Goal: Transaction & Acquisition: Obtain resource

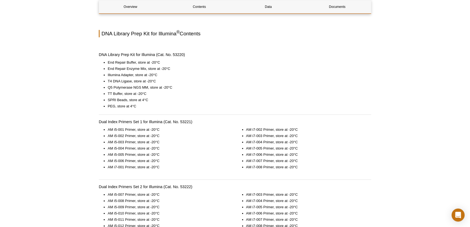
scroll to position [345, 0]
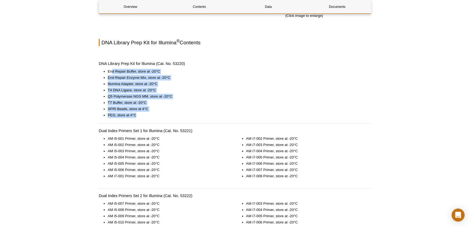
drag, startPoint x: 140, startPoint y: 117, endPoint x: 111, endPoint y: 66, distance: 58.2
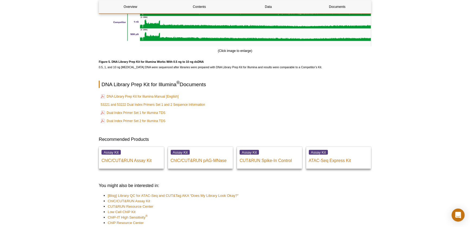
scroll to position [1407, 0]
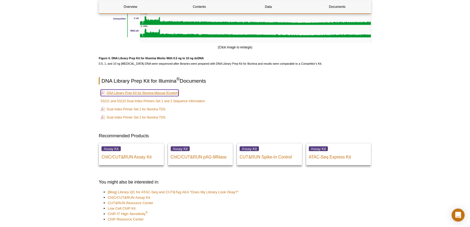
click at [162, 96] on link "DNA Library Prep Kit for Illumina Manual [English]" at bounding box center [140, 93] width 78 height 7
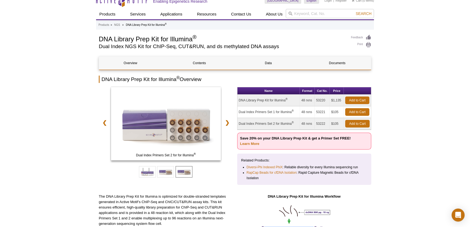
scroll to position [0, 0]
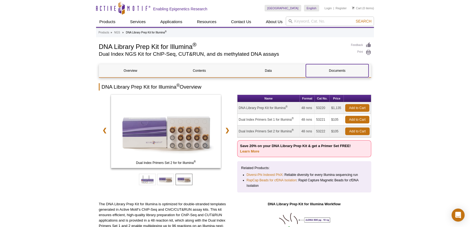
click at [342, 71] on link "Documents" at bounding box center [337, 70] width 63 height 13
click at [228, 128] on link "❯" at bounding box center [228, 130] width 12 height 12
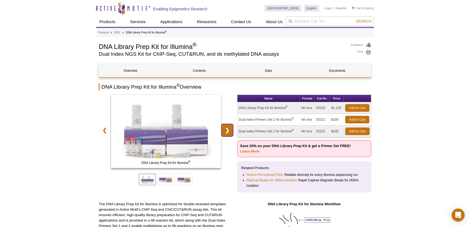
click at [228, 128] on link "❯" at bounding box center [228, 130] width 12 height 12
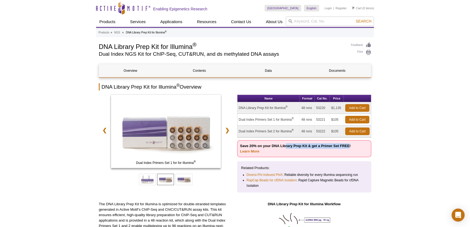
drag, startPoint x: 285, startPoint y: 146, endPoint x: 349, endPoint y: 147, distance: 64.1
click at [349, 147] on strong "Save 20% on your DNA Library Prep Kit & get a Primer Set FREE! Learn More" at bounding box center [295, 149] width 111 height 10
click at [342, 151] on p "Save 20% on your DNA Library Prep Kit & get a Primer Set FREE! Learn More" at bounding box center [304, 148] width 134 height 17
click at [257, 151] on link "Learn More" at bounding box center [249, 151] width 19 height 4
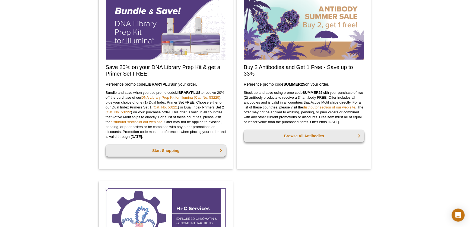
scroll to position [453, 0]
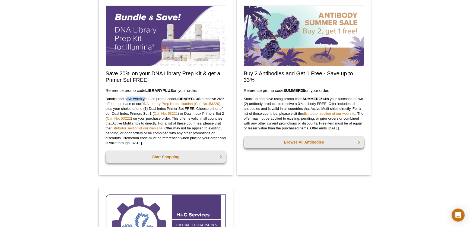
drag, startPoint x: 127, startPoint y: 99, endPoint x: 151, endPoint y: 99, distance: 23.6
click at [146, 99] on p "Bundle and save when you use promo code  LIBRARYPLUS  to receive 20% off the pu…" at bounding box center [166, 120] width 121 height 49
click at [154, 99] on p "Bundle and save when you use promo code  LIBRARYPLUS  to receive 20% off the pu…" at bounding box center [166, 120] width 121 height 49
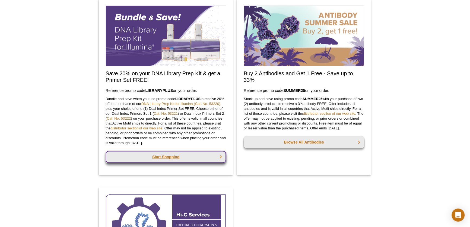
click at [158, 155] on link "Start Shopping" at bounding box center [166, 157] width 121 height 12
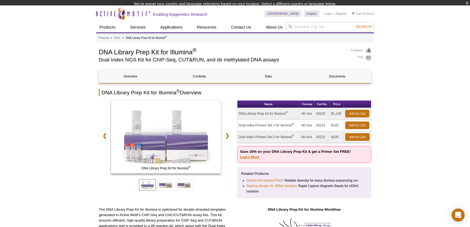
click at [257, 161] on div "Name Format Cat No. Price DNA Library Prep Kit for Illumina ® 48 rxns 53220 $1,…" at bounding box center [304, 150] width 134 height 101
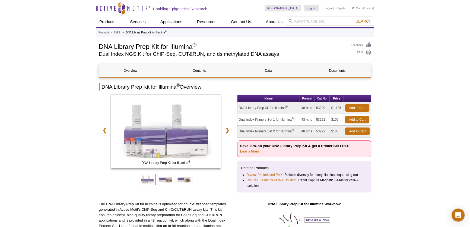
click at [254, 154] on p "Save 20% on your DNA Library Prep Kit & get a Primer Set FREE! Learn More" at bounding box center [304, 148] width 134 height 17
click at [254, 152] on link "Learn More" at bounding box center [249, 151] width 19 height 4
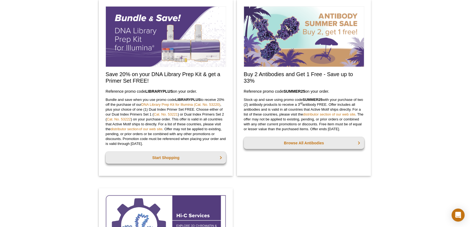
drag, startPoint x: 160, startPoint y: 144, endPoint x: 103, endPoint y: 75, distance: 89.1
click at [103, 75] on div "Save 20% on your DNA Library Prep Kit & get a Primer Set FREE! Reference promo …" at bounding box center [166, 87] width 134 height 176
copy div "Save 20% on your DNA Library Prep Kit & get a Primer Set FREE! Reference promo …"
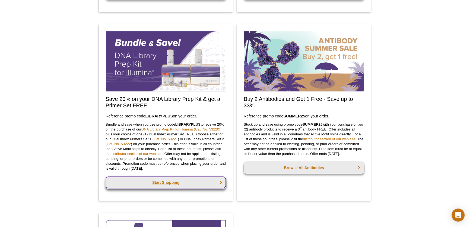
click at [179, 187] on link "Start Shopping" at bounding box center [166, 182] width 121 height 12
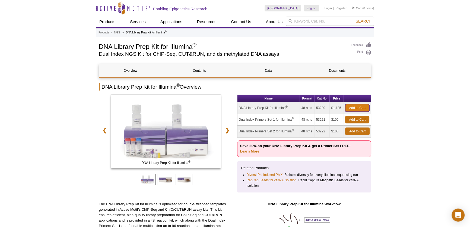
click at [357, 109] on link "Add to Cart" at bounding box center [357, 108] width 24 height 8
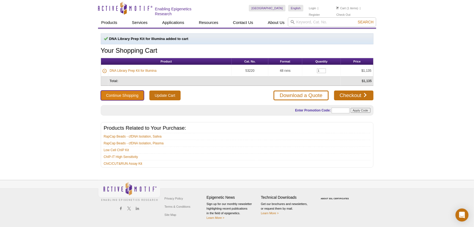
click at [129, 94] on button "Continue Shopping" at bounding box center [122, 95] width 43 height 10
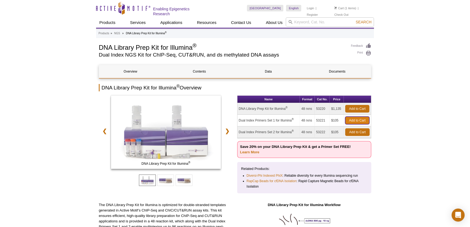
click at [358, 121] on link "Add to Cart" at bounding box center [357, 120] width 24 height 8
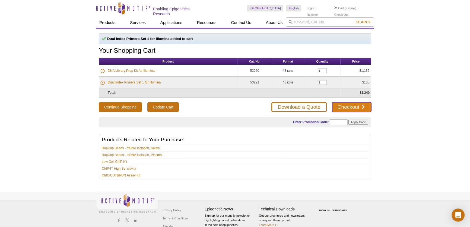
click at [337, 107] on link "Checkout" at bounding box center [351, 107] width 39 height 10
click at [334, 119] on input "text" at bounding box center [339, 122] width 18 height 6
paste input "LIBRARYPLUS"
type input "LIBRARYPLUS"
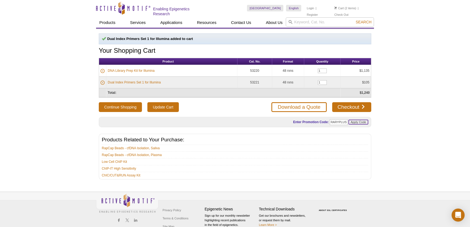
click at [355, 121] on input "Apply Code" at bounding box center [359, 121] width 20 height 5
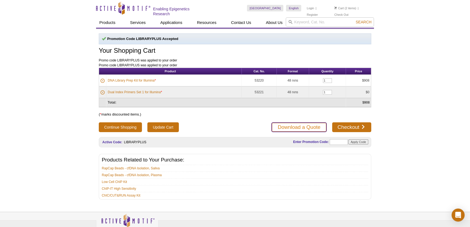
click at [313, 126] on link "Download a Quote" at bounding box center [298, 127] width 55 height 10
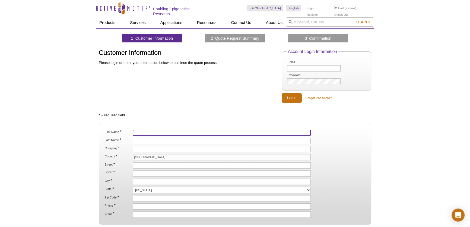
click at [168, 131] on input "First Name *" at bounding box center [222, 133] width 178 height 6
type input "Shuai-Shuai"
type input "Ge"
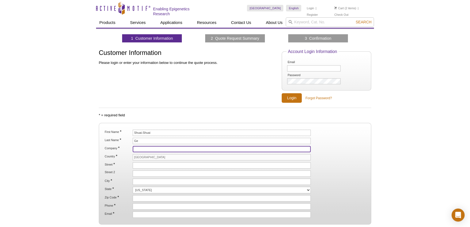
type input "City of Hope"
type input "1218 South 5th Avenue"
type input "MONROVIA"
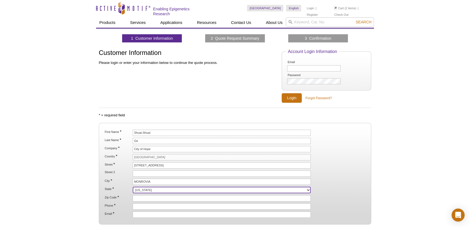
select select "CA"
type input "91016"
type input "6267135428"
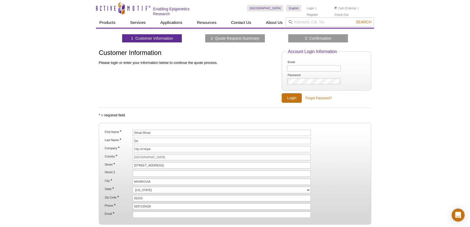
type input "sge@coh.org"
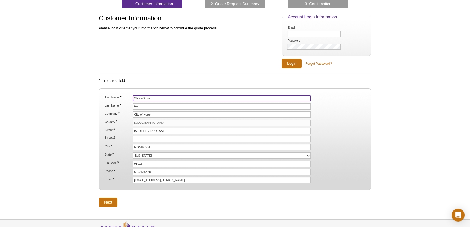
scroll to position [73, 0]
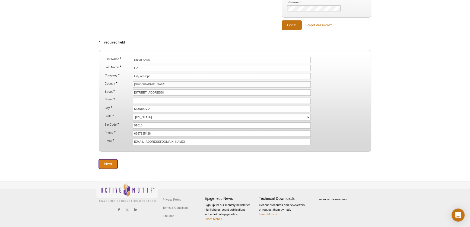
click at [108, 162] on input "Next" at bounding box center [108, 164] width 19 height 10
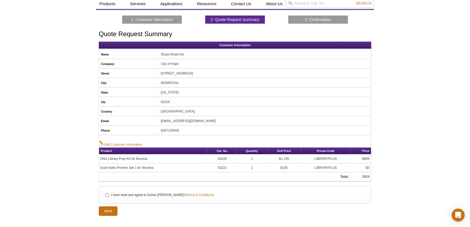
scroll to position [65, 0]
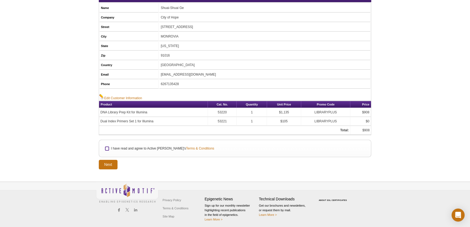
click at [106, 147] on input "I have read and agree to Active Motif's Terms & Conditions" at bounding box center [107, 149] width 4 height 4
checkbox input "true"
click at [105, 162] on input "Next" at bounding box center [108, 165] width 19 height 10
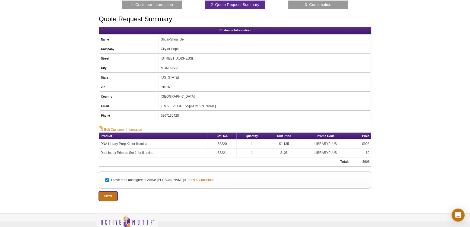
scroll to position [0, 0]
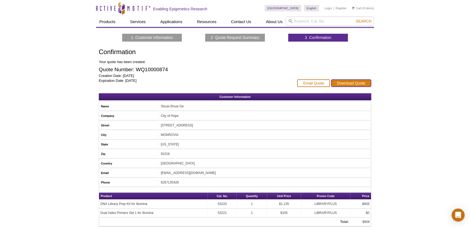
click at [358, 83] on link "Download Quote" at bounding box center [351, 83] width 40 height 8
click at [324, 22] on input "search" at bounding box center [330, 21] width 88 height 9
type input "CUT&RUN"
click at [354, 19] on button "Search" at bounding box center [363, 21] width 19 height 5
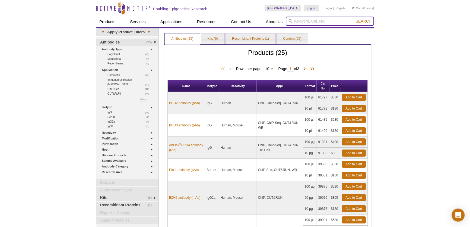
click at [311, 19] on input "search" at bounding box center [330, 21] width 88 height 9
click at [219, 37] on link "Kits (6)" at bounding box center [212, 38] width 23 height 11
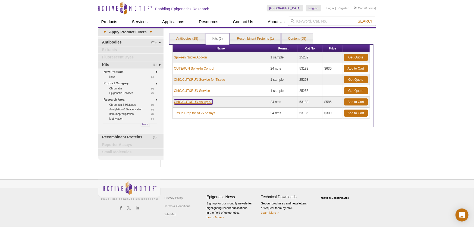
click at [205, 101] on link "ChIC/CUT&RUN Assay Kit" at bounding box center [193, 101] width 39 height 5
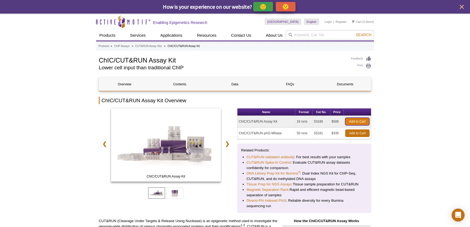
click at [360, 121] on link "Add to Cart" at bounding box center [357, 122] width 24 height 8
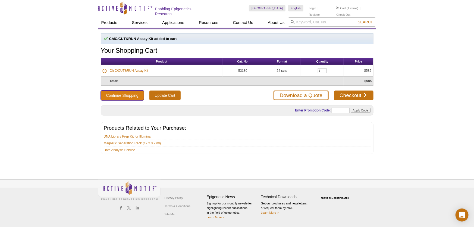
click at [132, 98] on button "Continue Shopping" at bounding box center [122, 95] width 43 height 10
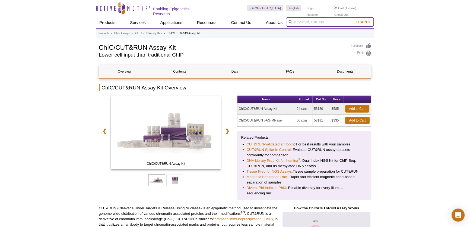
click at [309, 22] on input "search" at bounding box center [330, 21] width 88 height 9
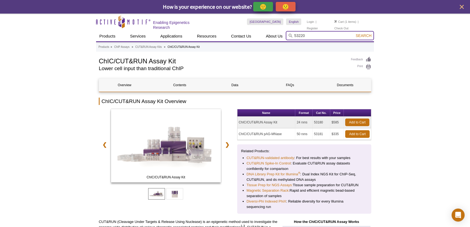
type input "53220"
click at [361, 37] on button "Search" at bounding box center [363, 35] width 19 height 5
click at [330, 33] on input "search" at bounding box center [330, 35] width 88 height 9
click at [318, 26] on link "Register" at bounding box center [312, 28] width 11 height 4
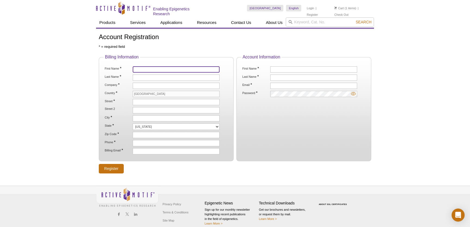
click at [146, 68] on input "First Name *" at bounding box center [176, 69] width 87 height 6
type input "Shuai-Shuai"
type input "Ge"
type input "City of Hope"
type input "[STREET_ADDRESS]"
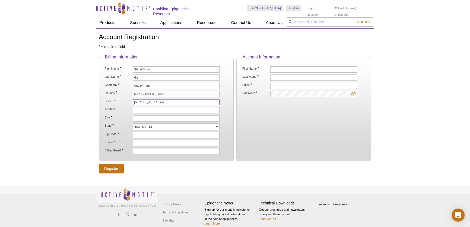
type input "MONROVIA"
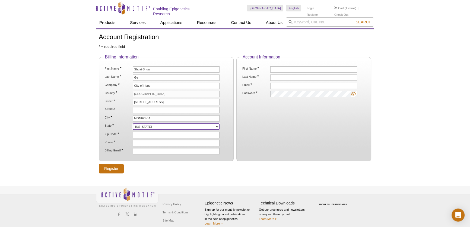
select select "CA"
type input "91016"
type input "6267135428"
type input "[EMAIL_ADDRESS][DOMAIN_NAME]"
click at [314, 72] on ol "First Name * Last Name * Email * Password *" at bounding box center [303, 81] width 125 height 31
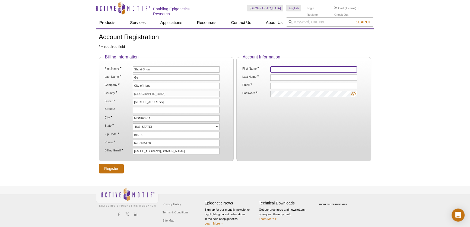
click at [313, 68] on input "First Name *" at bounding box center [313, 69] width 87 height 6
type input "Shuai-Shuai"
type input "Ge"
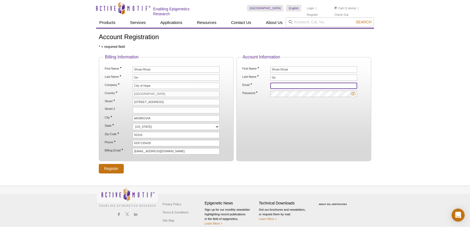
type input "[EMAIL_ADDRESS][DOMAIN_NAME]"
click at [99, 164] on input "Register" at bounding box center [111, 169] width 25 height 10
click at [121, 164] on input "Register" at bounding box center [111, 169] width 25 height 10
click at [294, 119] on fieldset "Account Information First Name * [PERSON_NAME] Last Name * Ge An object with th…" at bounding box center [303, 108] width 135 height 106
click at [313, 6] on link "Account" at bounding box center [311, 8] width 11 height 4
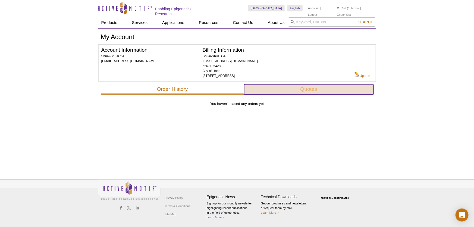
click at [277, 89] on button "Quotes" at bounding box center [308, 89] width 129 height 10
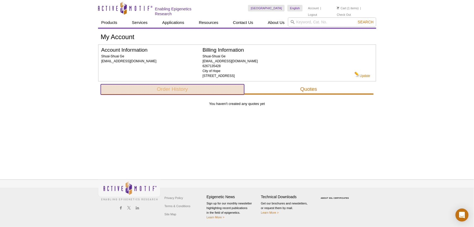
click at [210, 87] on button "Order History" at bounding box center [172, 89] width 143 height 10
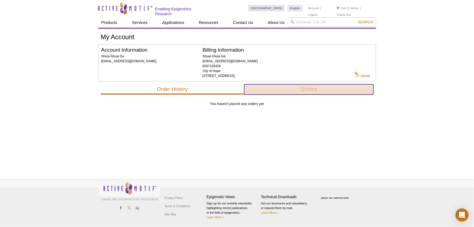
click at [289, 86] on button "Quotes" at bounding box center [308, 89] width 129 height 10
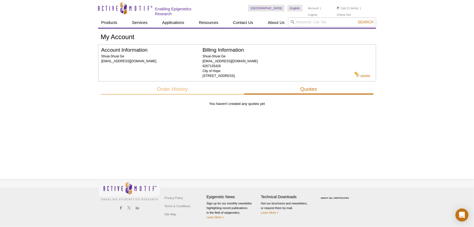
drag, startPoint x: 410, startPoint y: 68, endPoint x: 411, endPoint y: 48, distance: 20.7
click at [418, 50] on div "Active Motif Logo Enabling Epigenetics Research 1 Search Skip to content Active…" at bounding box center [237, 113] width 474 height 227
click at [343, 8] on link "Cart" at bounding box center [342, 8] width 10 height 4
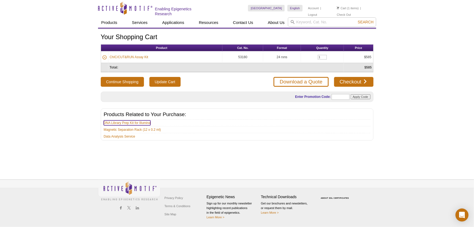
click at [130, 121] on link "DNA Library Prep Kit for Illumina" at bounding box center [127, 122] width 47 height 5
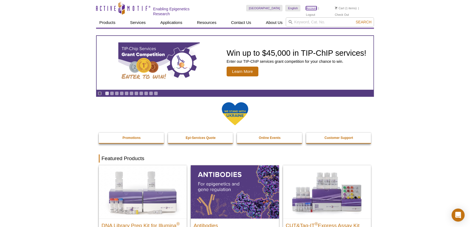
click at [312, 8] on link "Account" at bounding box center [311, 8] width 11 height 4
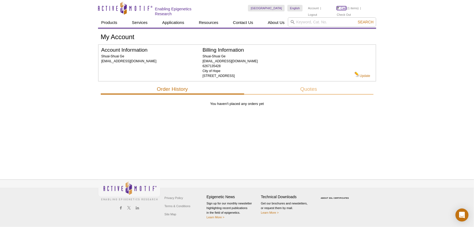
click at [344, 10] on link "Cart" at bounding box center [342, 8] width 10 height 4
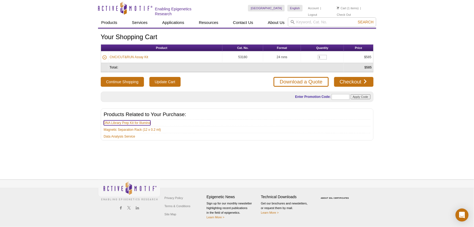
click at [138, 122] on link "DNA Library Prep Kit for Illumina" at bounding box center [127, 122] width 47 height 5
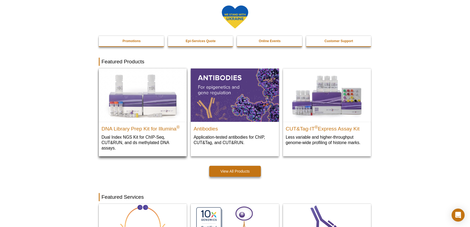
scroll to position [99, 0]
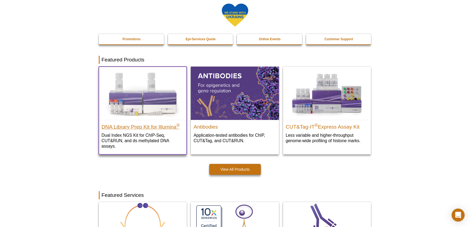
click at [154, 126] on h2 "DNA Library Prep Kit for Illumina ®" at bounding box center [143, 125] width 83 height 8
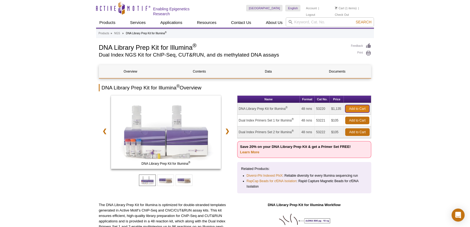
click at [360, 107] on link "Add to Cart" at bounding box center [357, 109] width 24 height 8
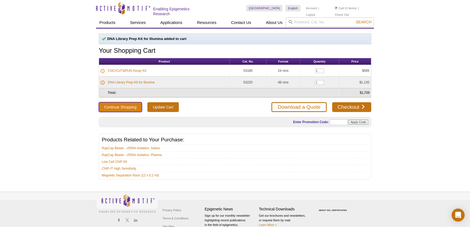
click at [119, 107] on button "Continue Shopping" at bounding box center [120, 107] width 43 height 10
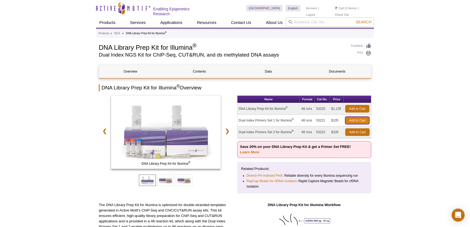
click at [355, 122] on link "Add to Cart" at bounding box center [357, 120] width 24 height 8
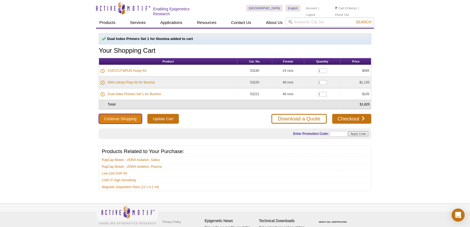
click at [131, 118] on button "Continue Shopping" at bounding box center [120, 119] width 43 height 10
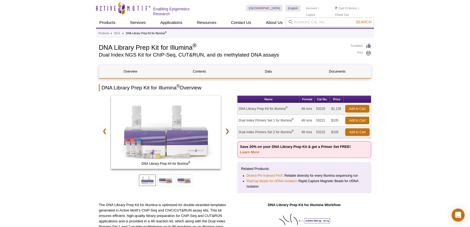
click at [247, 148] on p "Save 20% on your DNA Library Prep Kit & get a Primer Set FREE! Learn More" at bounding box center [304, 149] width 134 height 17
click at [248, 151] on link "Learn More" at bounding box center [249, 152] width 19 height 4
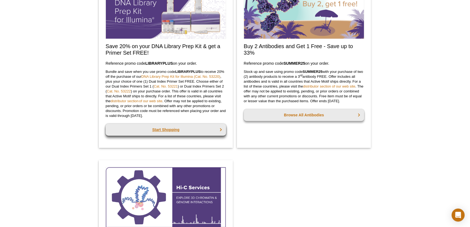
scroll to position [354, 0]
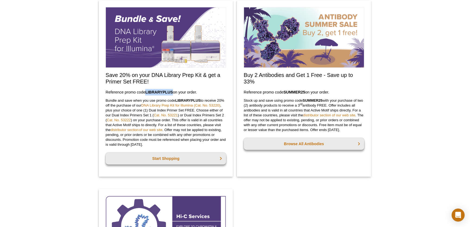
drag, startPoint x: 146, startPoint y: 90, endPoint x: 174, endPoint y: 91, distance: 28.3
click at [174, 91] on h3 "Reference promo code  LIBRARYPLUS  on your order." at bounding box center [166, 92] width 121 height 7
copy h3 "LIBRARYPLUS"
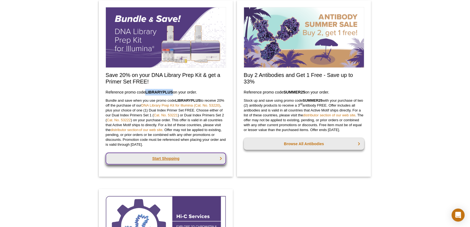
click at [185, 157] on link "Start Shopping" at bounding box center [166, 158] width 121 height 12
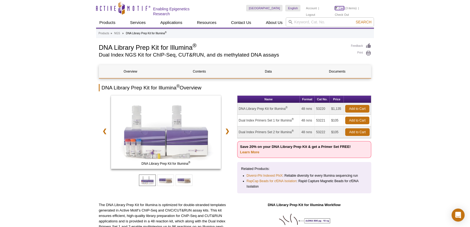
click at [341, 10] on link "Cart" at bounding box center [340, 8] width 10 height 4
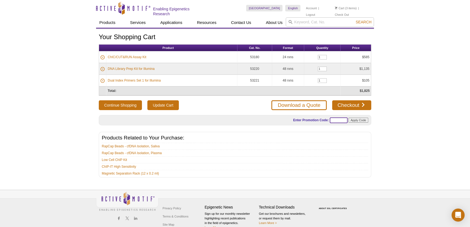
click at [334, 117] on input "text" at bounding box center [339, 120] width 18 height 6
paste input "LIBRARYPLUS"
type input "LIBRARYPLUS"
click at [356, 118] on input "Apply Code" at bounding box center [359, 120] width 20 height 5
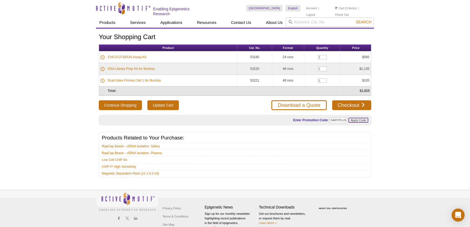
scroll to position [0, 0]
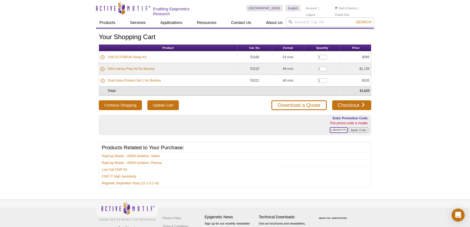
click at [331, 128] on input "LIBRARYPLUS" at bounding box center [339, 130] width 18 height 6
type input "LIBRARYPLUS"
click at [358, 129] on input "Apply Code" at bounding box center [359, 129] width 20 height 5
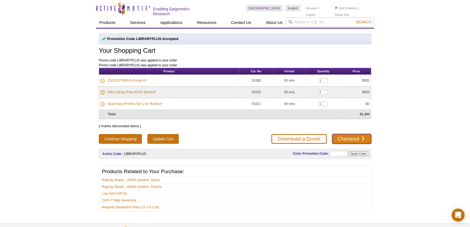
click at [340, 136] on link "Checkout" at bounding box center [351, 139] width 39 height 10
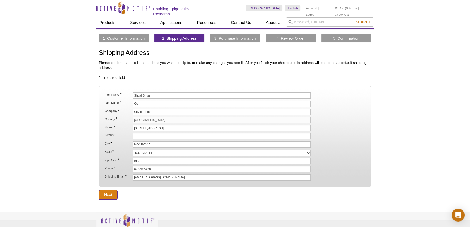
click at [108, 190] on input "Next" at bounding box center [108, 195] width 19 height 10
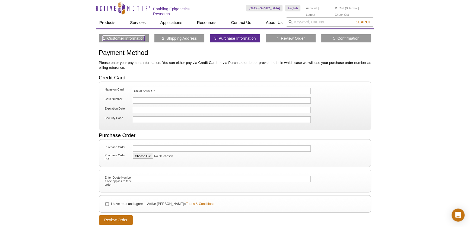
click at [132, 36] on link "1 Customer Information" at bounding box center [124, 38] width 42 height 5
click at [131, 8] on icon "Active Motif Logo" at bounding box center [123, 7] width 54 height 13
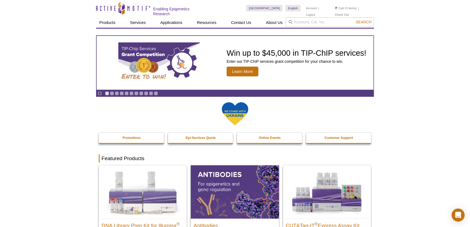
click at [345, 7] on li "Cart (3 items)" at bounding box center [346, 8] width 22 height 7
click at [345, 9] on li "Cart (3 items)" at bounding box center [346, 8] width 22 height 7
click at [337, 7] on link "Cart" at bounding box center [340, 8] width 10 height 4
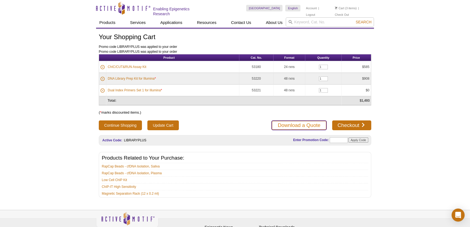
click at [312, 124] on link "Download a Quote" at bounding box center [298, 125] width 55 height 10
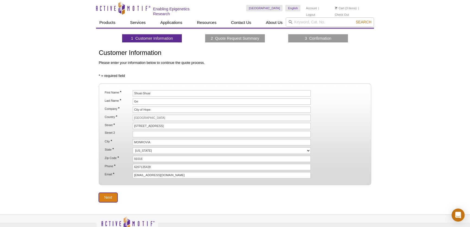
click at [103, 197] on input "Next" at bounding box center [108, 197] width 19 height 10
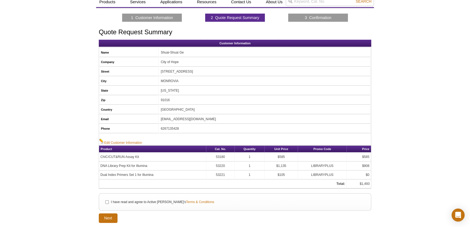
scroll to position [74, 0]
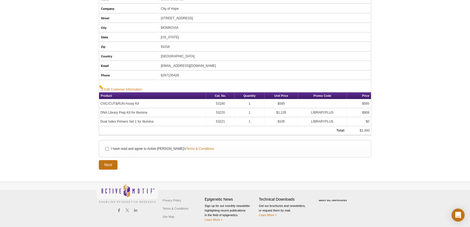
click at [120, 147] on label "I have read and agree to Active Motif's Terms & Conditions" at bounding box center [162, 148] width 104 height 5
click at [109, 147] on input "I have read and agree to Active Motif's Terms & Conditions" at bounding box center [107, 149] width 4 height 4
checkbox input "true"
click at [111, 163] on input "Next" at bounding box center [108, 165] width 19 height 10
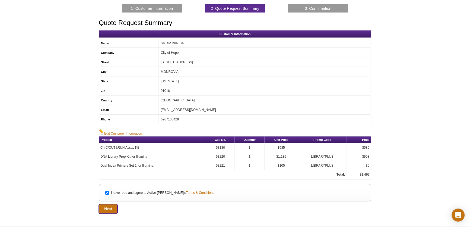
scroll to position [24, 0]
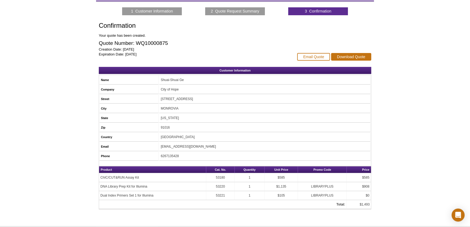
scroll to position [22, 0]
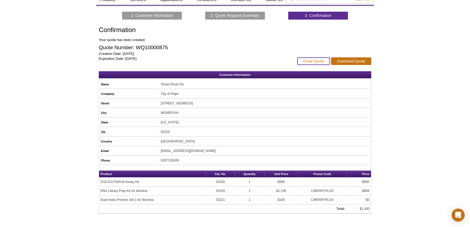
click at [325, 62] on link "Email Quote" at bounding box center [313, 61] width 33 height 8
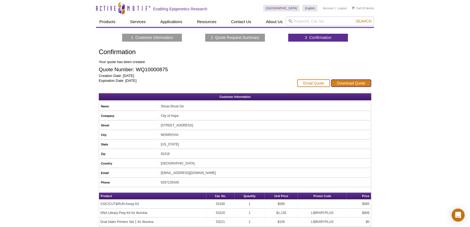
click at [350, 82] on link "Download Quote" at bounding box center [351, 83] width 40 height 8
